Goal: Task Accomplishment & Management: Complete application form

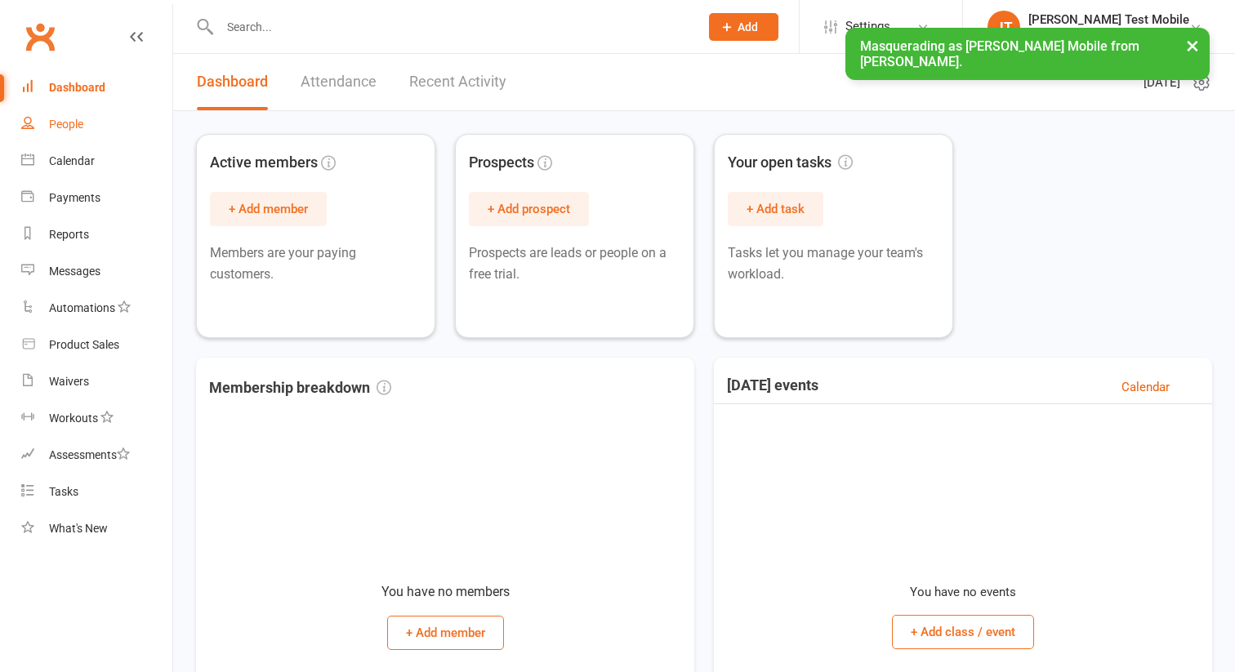
click at [93, 133] on link "People" at bounding box center [96, 124] width 151 height 37
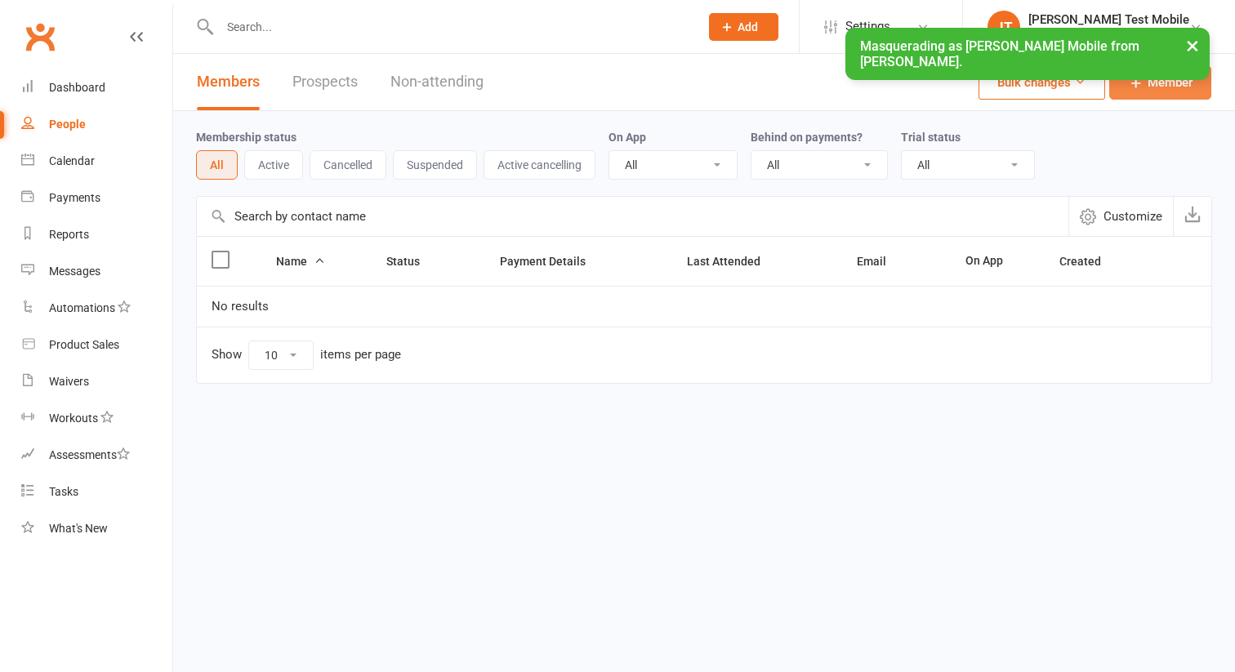
click at [1143, 80] on icon at bounding box center [1136, 82] width 16 height 16
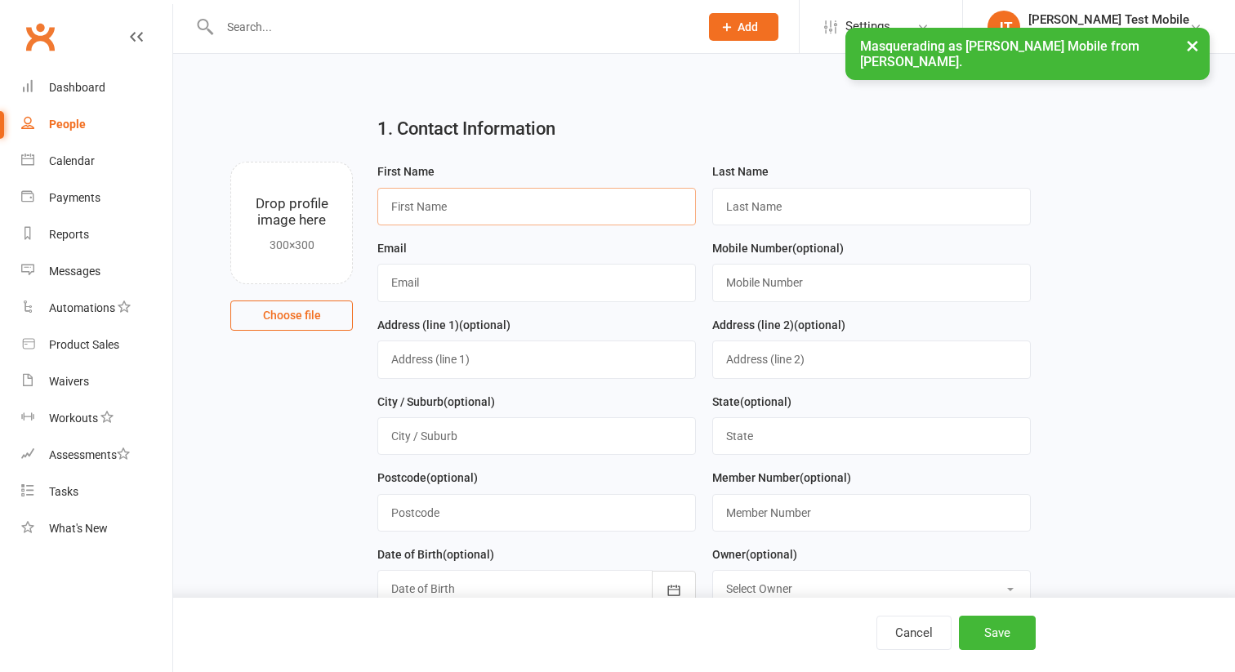
click at [480, 223] on input "text" at bounding box center [536, 207] width 319 height 38
type input "Suspended"
click at [741, 190] on input "text" at bounding box center [871, 207] width 319 height 38
type input "Member"
click at [655, 273] on input "text" at bounding box center [536, 283] width 319 height 38
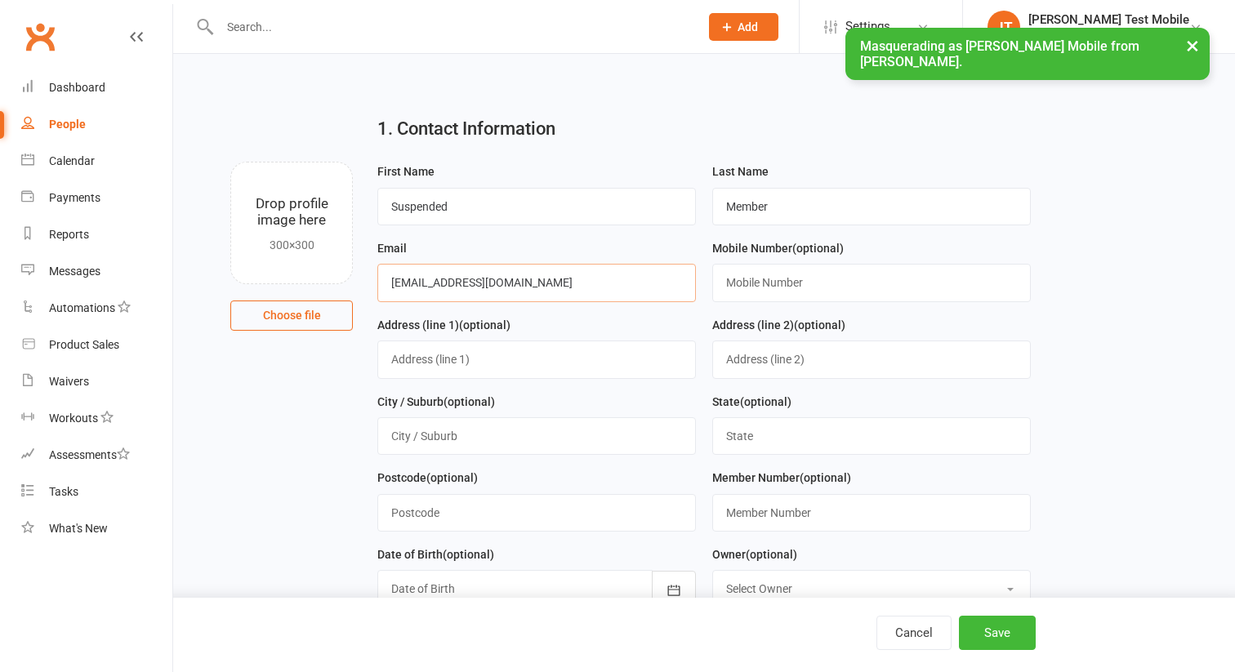
type input "[EMAIL_ADDRESS][DOMAIN_NAME]"
click at [1046, 651] on div "Cancel Save" at bounding box center [617, 635] width 1235 height 74
click at [1020, 650] on div "Cancel Save" at bounding box center [617, 635] width 1235 height 74
click at [1001, 635] on button "Save" at bounding box center [997, 633] width 77 height 34
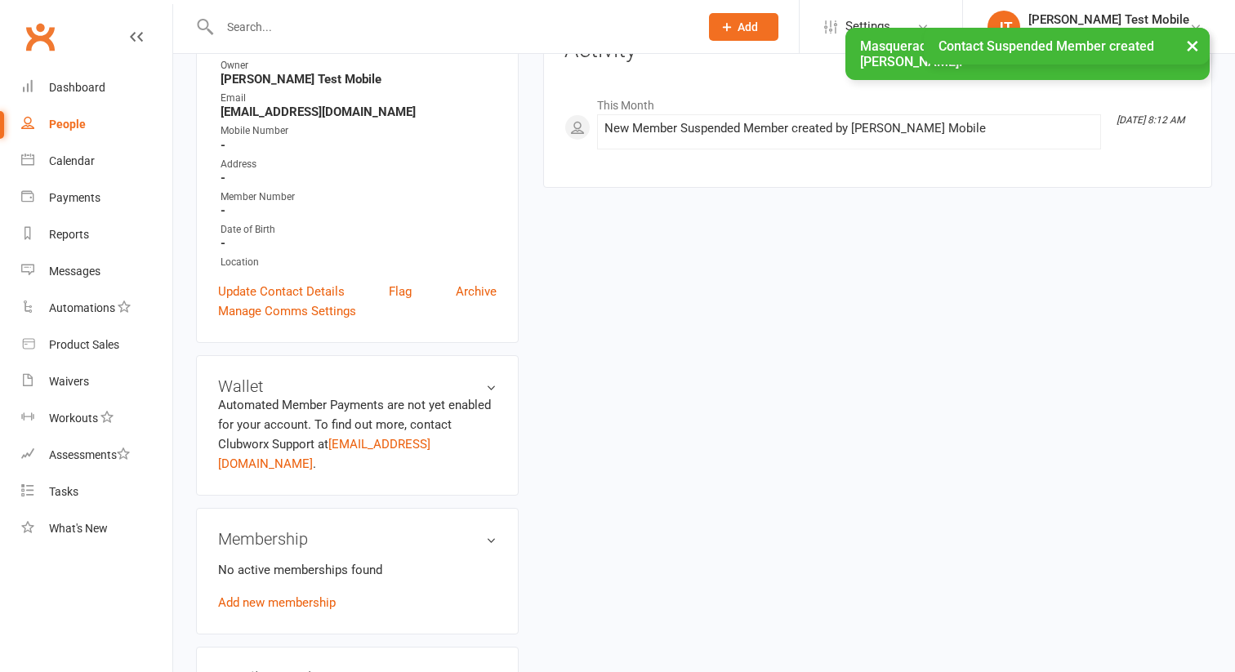
scroll to position [247, 0]
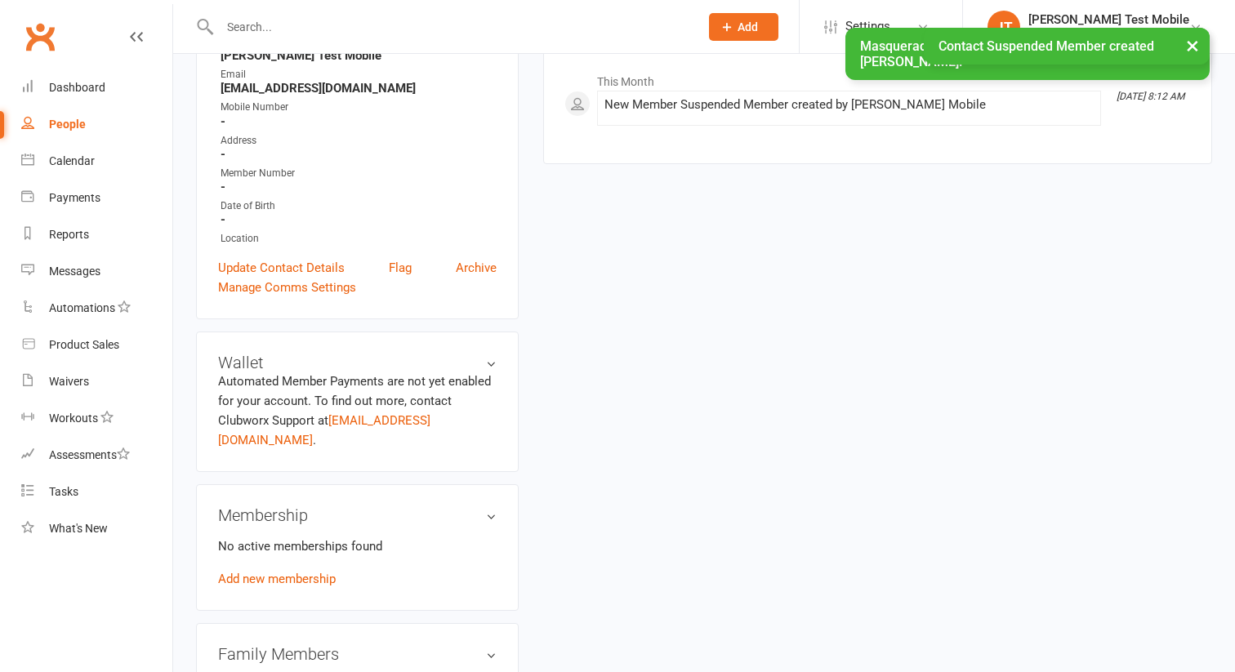
click at [283, 564] on div "No active memberships found Add new membership" at bounding box center [357, 563] width 279 height 52
click at [287, 572] on link "Add new membership" at bounding box center [277, 579] width 118 height 15
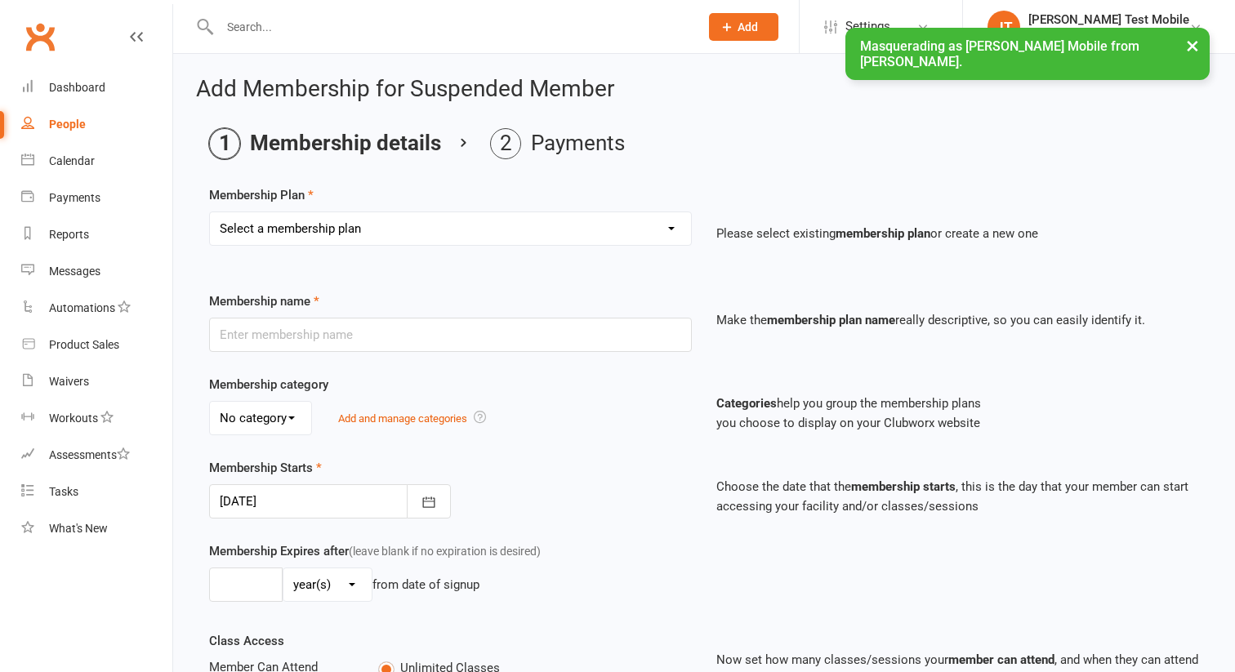
click at [462, 224] on select "Select a membership plan Create new Membership Plan" at bounding box center [450, 228] width 481 height 33
click at [397, 356] on div "Membership name Make the membership plan name really descriptive, so you can ea…" at bounding box center [704, 333] width 1014 height 83
click at [406, 332] on input "text" at bounding box center [450, 335] width 483 height 34
type input "Suspension"
click at [375, 237] on select "Select a membership plan Create new Membership Plan" at bounding box center [450, 228] width 481 height 33
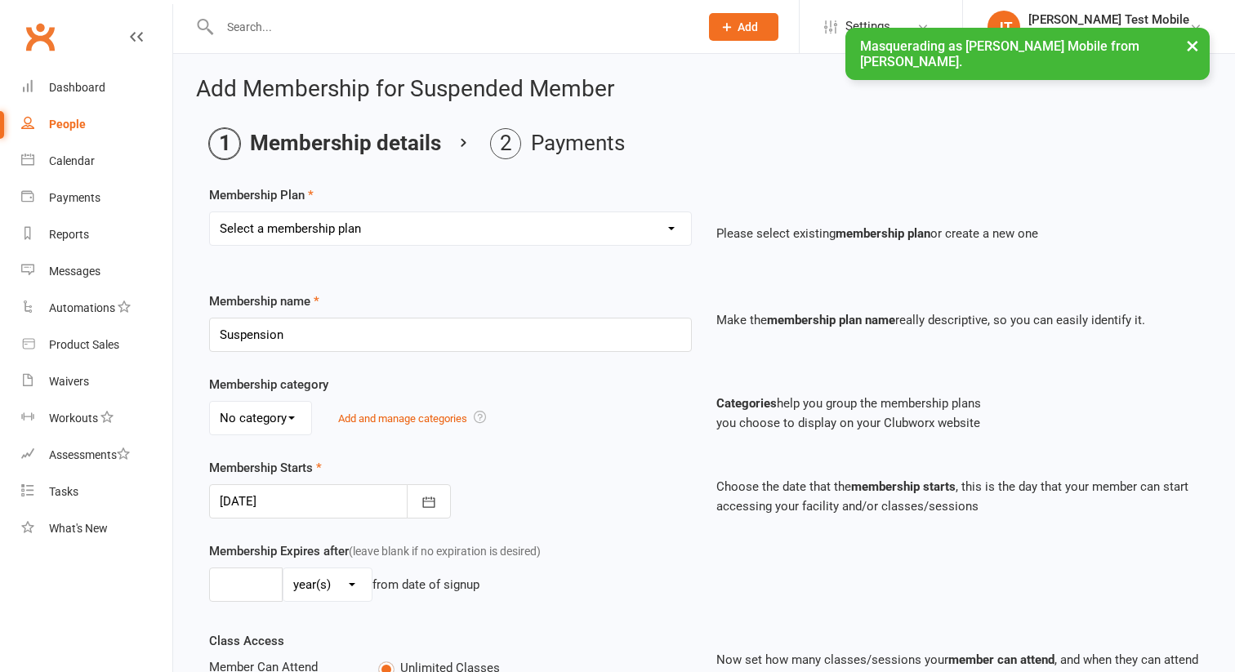
select select "0"
click at [210, 212] on select "Select a membership plan Create new Membership Plan" at bounding box center [450, 228] width 481 height 33
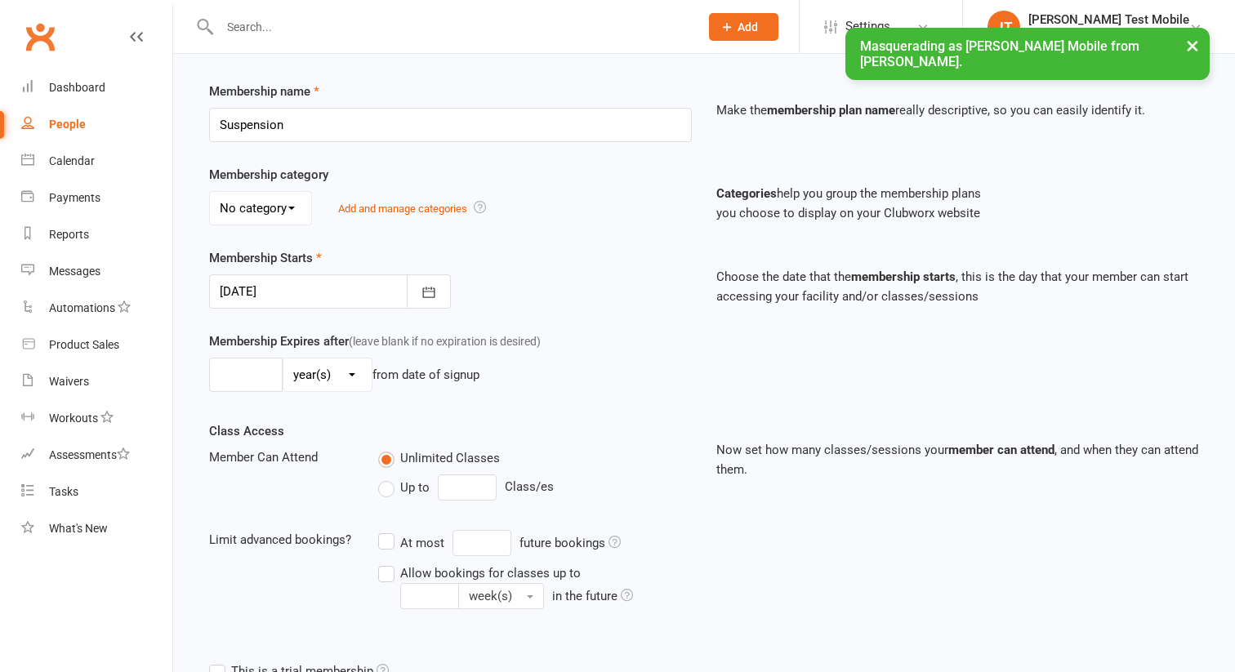
scroll to position [429, 0]
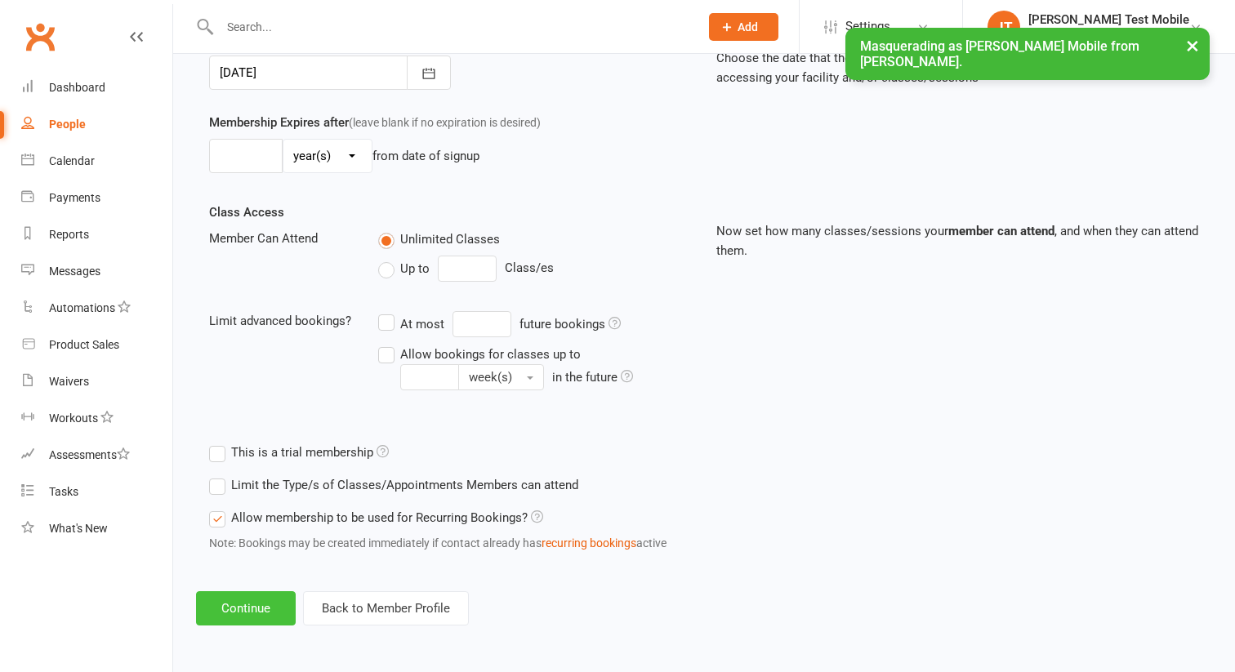
click at [252, 617] on button "Continue" at bounding box center [246, 608] width 100 height 34
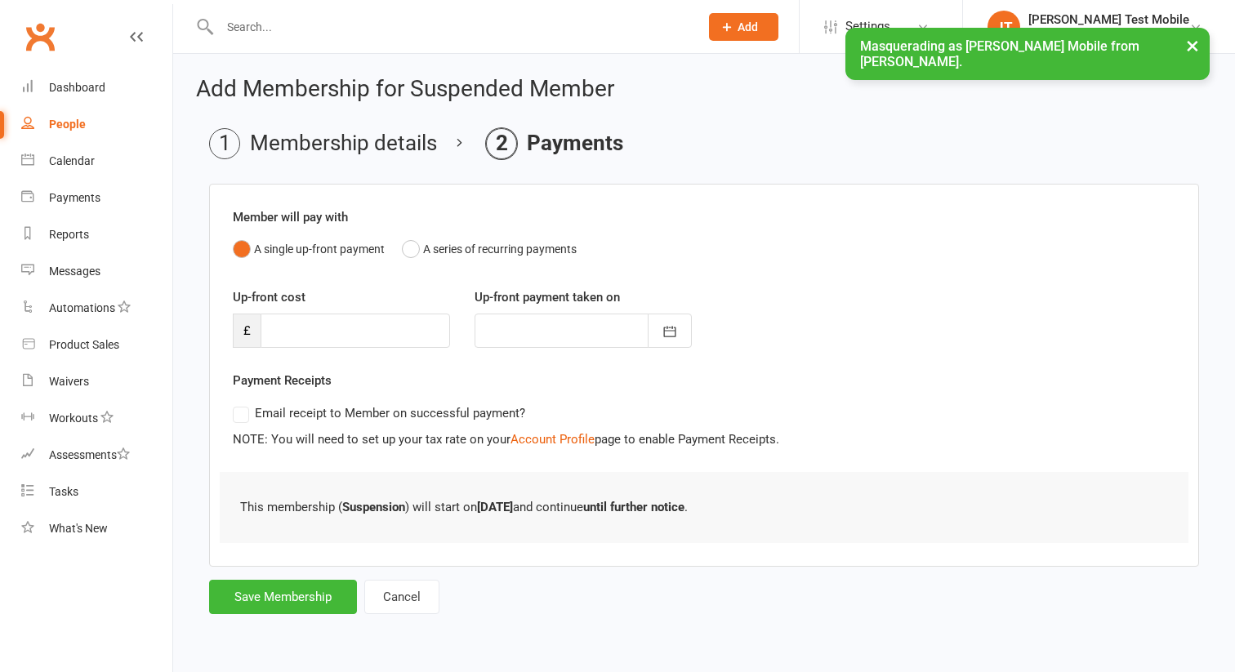
scroll to position [0, 0]
click at [286, 590] on button "Save Membership" at bounding box center [283, 597] width 148 height 34
type input "0"
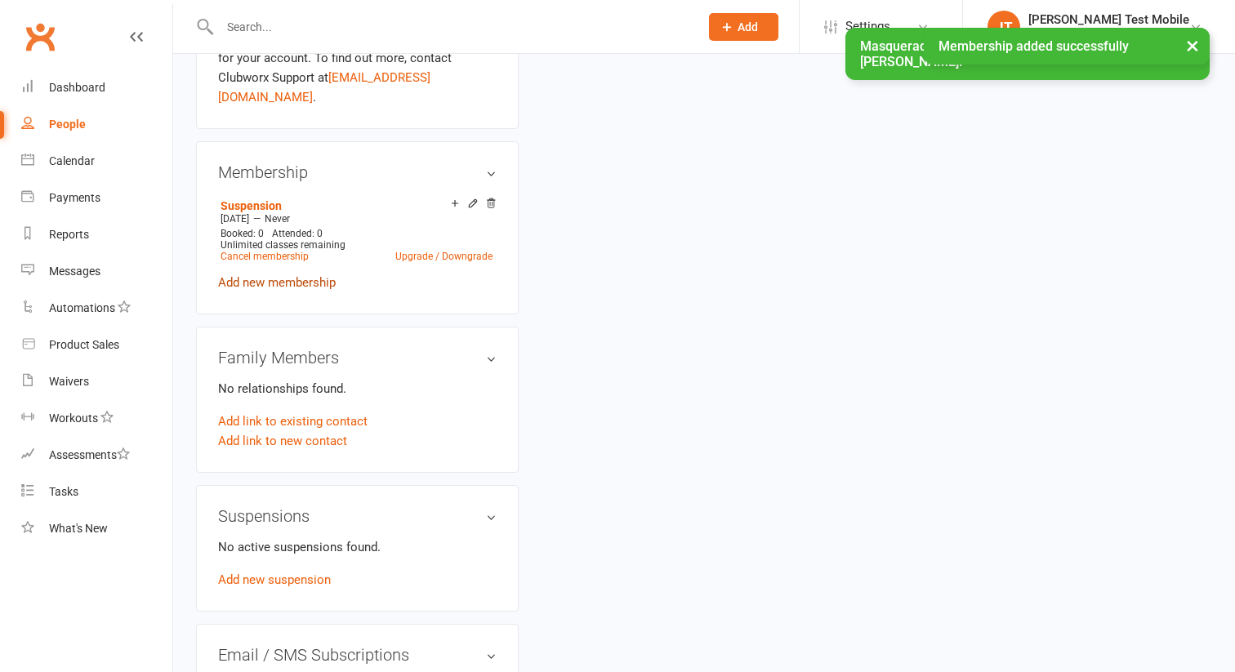
scroll to position [662, 0]
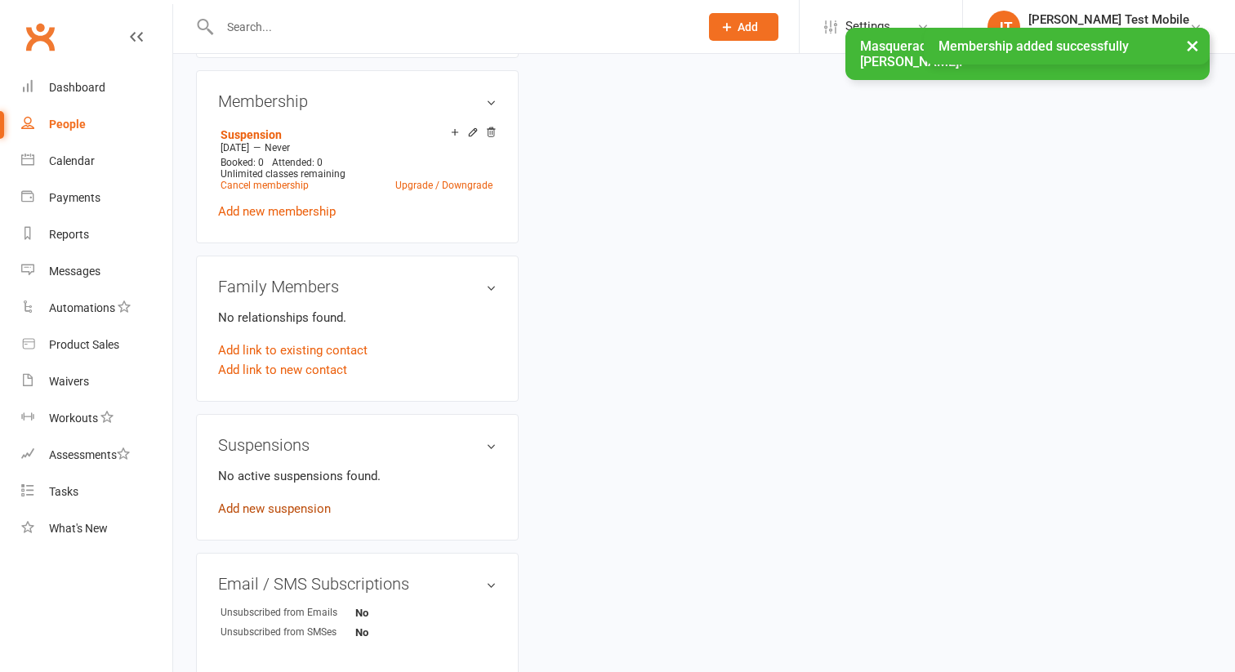
click at [323, 501] on link "Add new suspension" at bounding box center [274, 508] width 113 height 15
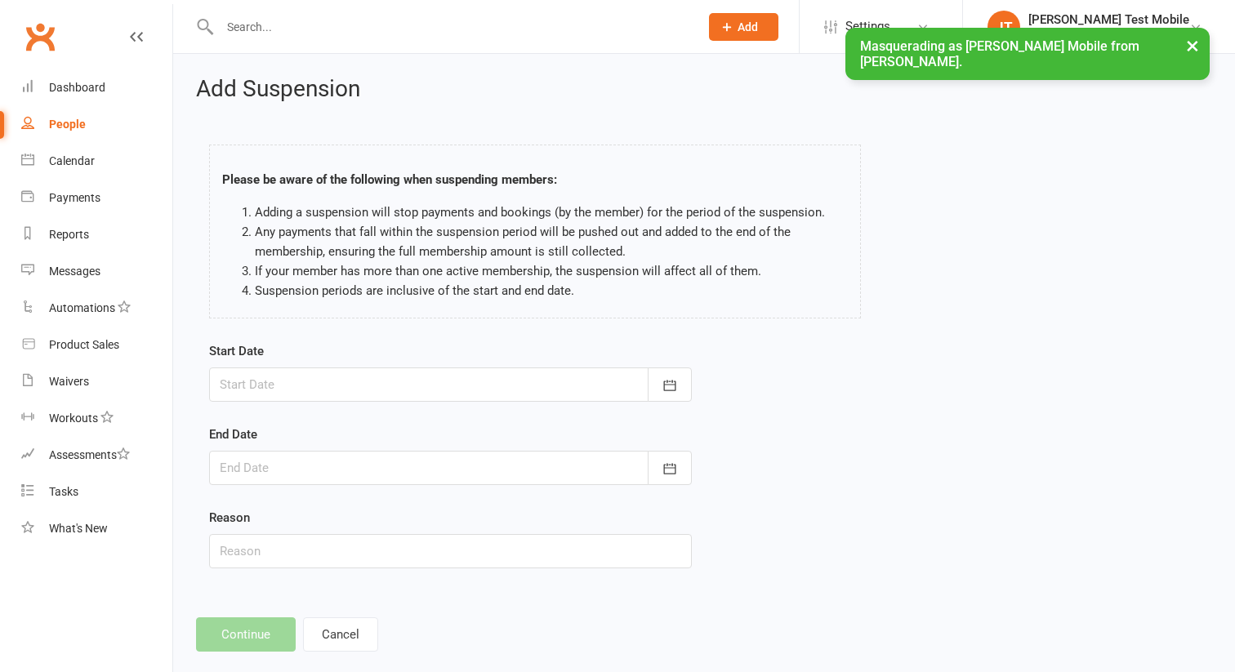
click at [448, 382] on div at bounding box center [450, 385] width 483 height 34
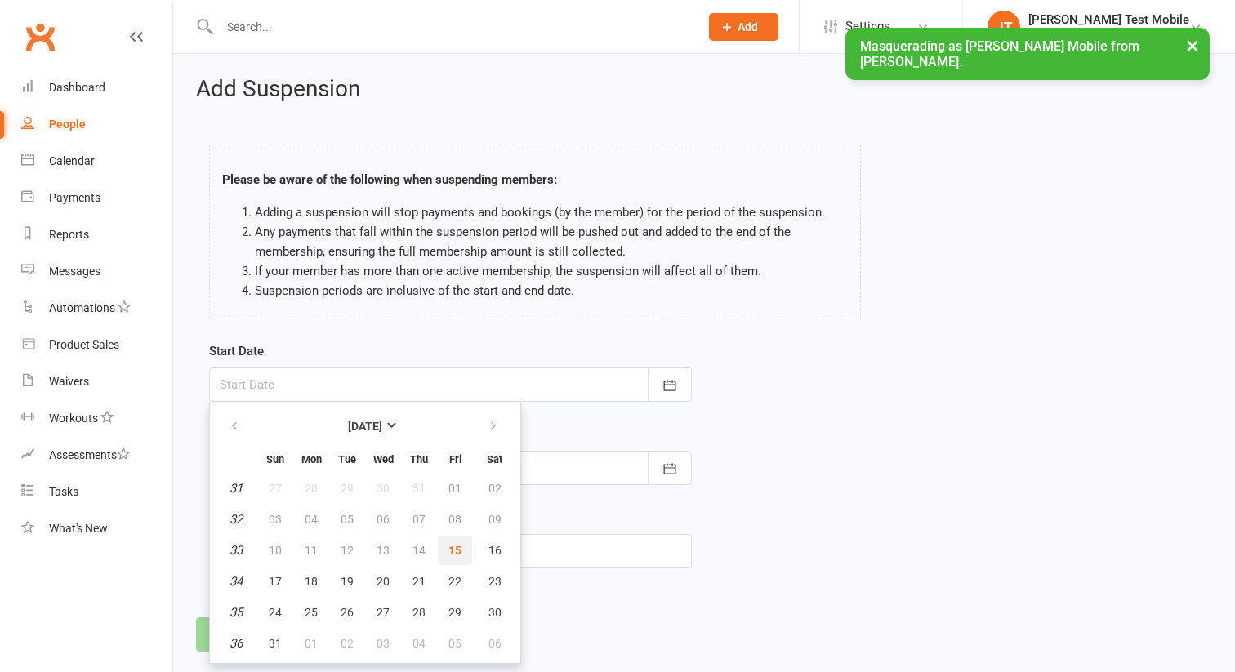
click at [446, 547] on button "15" at bounding box center [455, 550] width 34 height 29
type input "[DATE]"
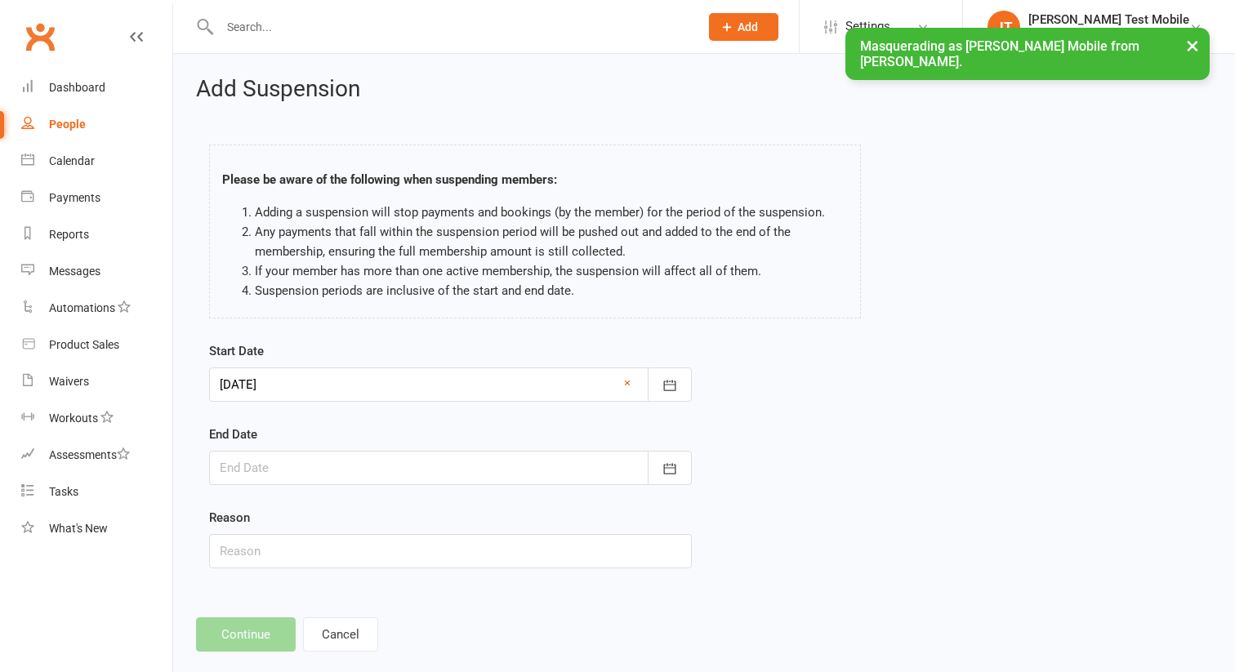
click at [409, 491] on form "Start Date [DATE] [DATE] Sun Mon Tue Wed Thu Fri Sat 31 27 28 29 30 31 01 02 32…" at bounding box center [450, 454] width 483 height 227
click at [421, 471] on div at bounding box center [450, 468] width 483 height 34
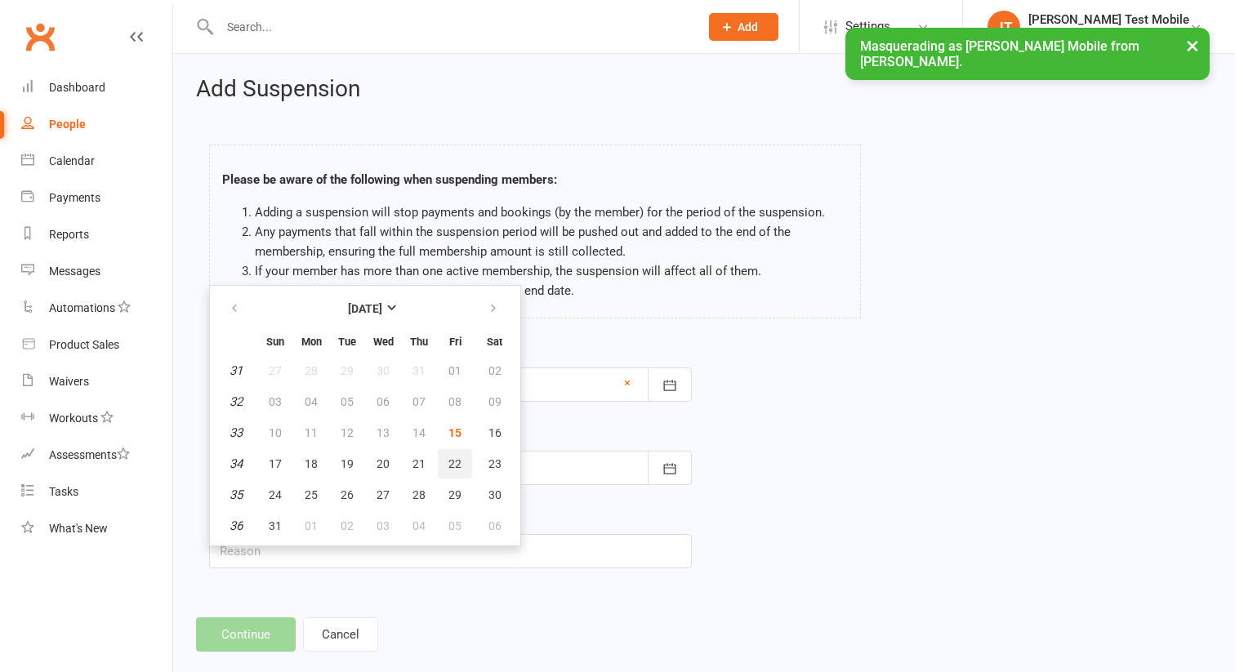
click at [457, 460] on span "22" at bounding box center [454, 463] width 13 height 13
type input "[DATE]"
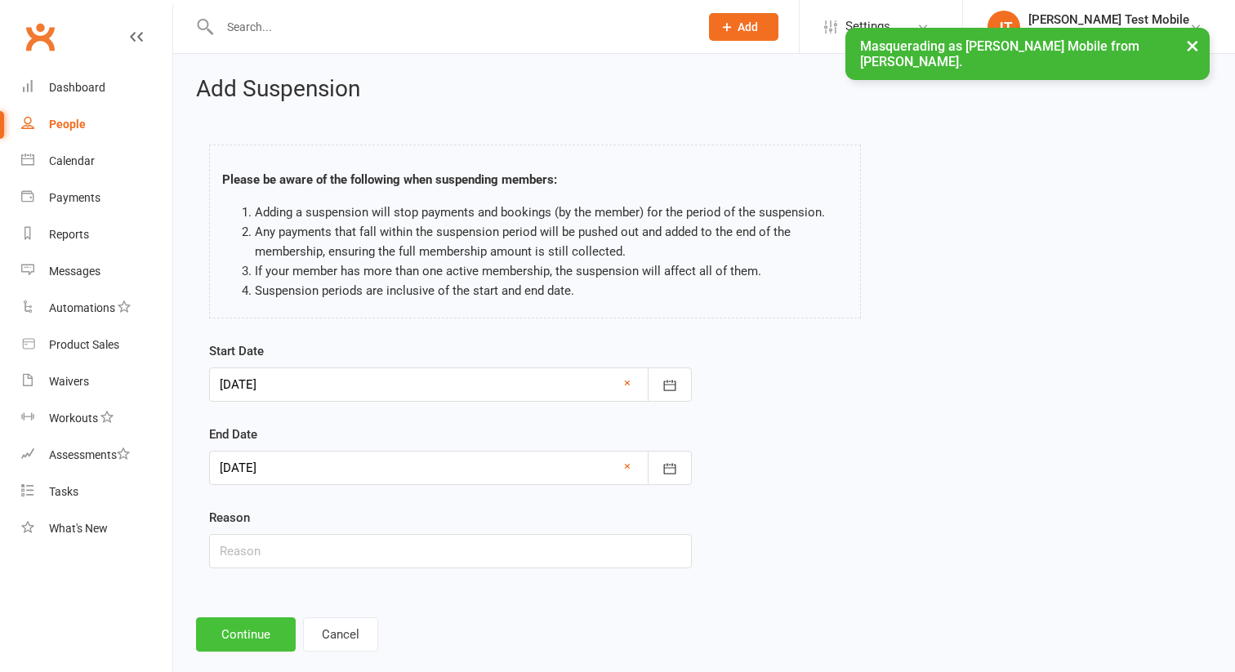
click at [247, 643] on button "Continue" at bounding box center [246, 634] width 100 height 34
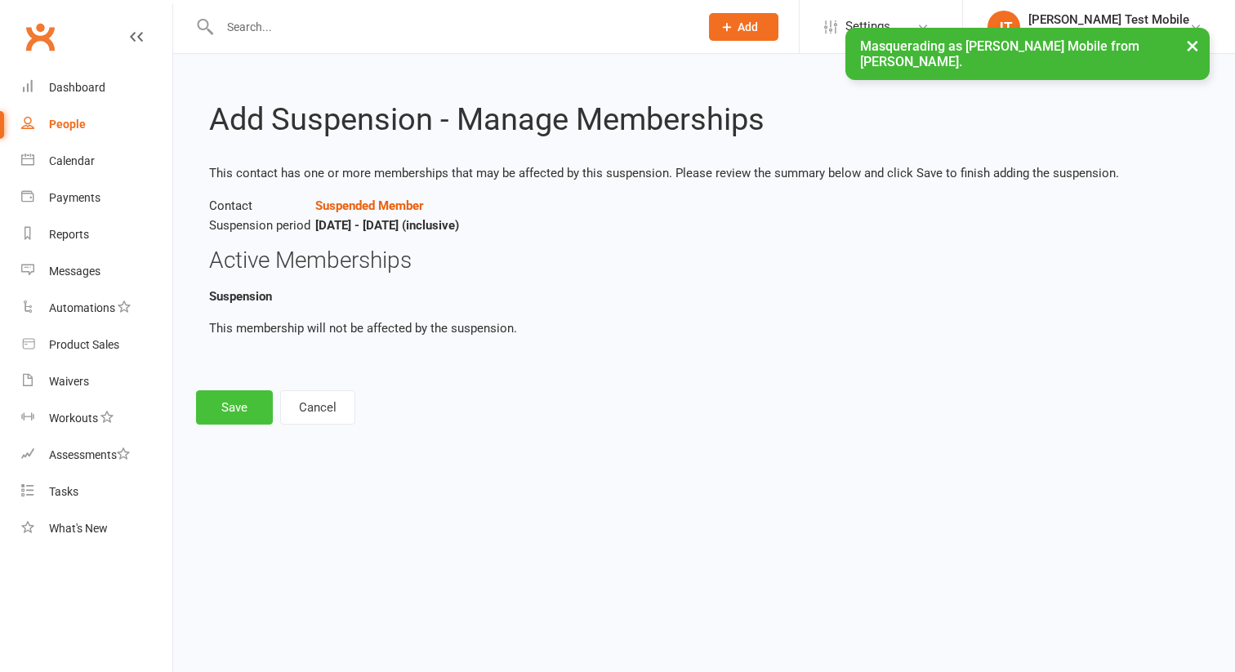
click at [237, 399] on button "Save" at bounding box center [234, 407] width 77 height 34
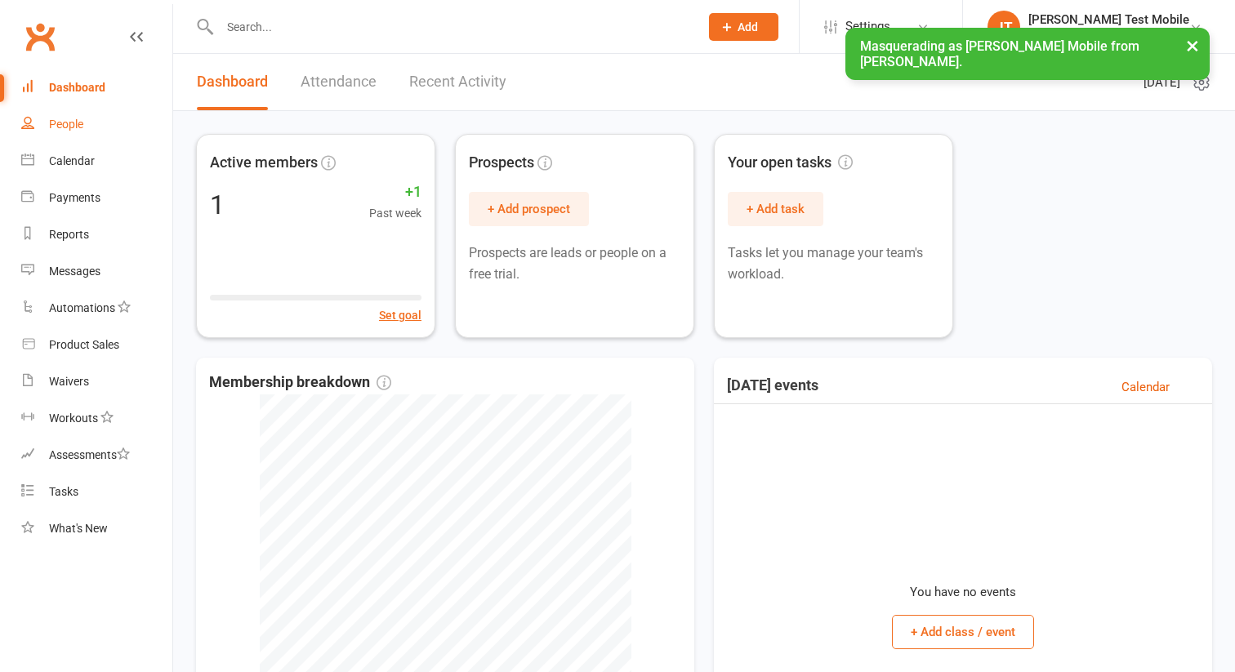
click at [101, 127] on link "People" at bounding box center [96, 124] width 151 height 37
